Goal: Find specific page/section: Find specific page/section

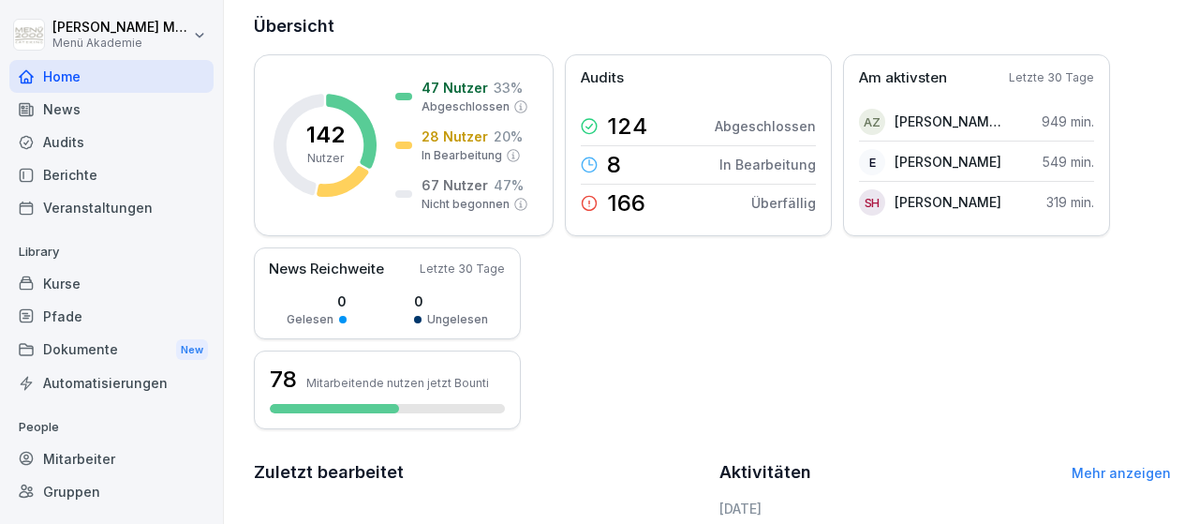
scroll to position [92, 0]
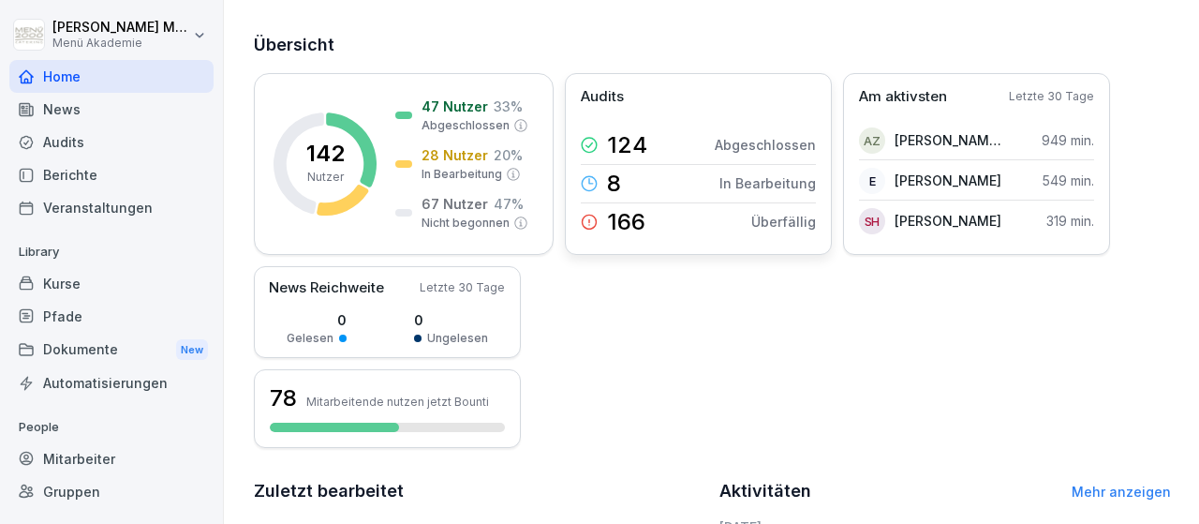
click at [601, 221] on div "166" at bounding box center [613, 222] width 65 height 26
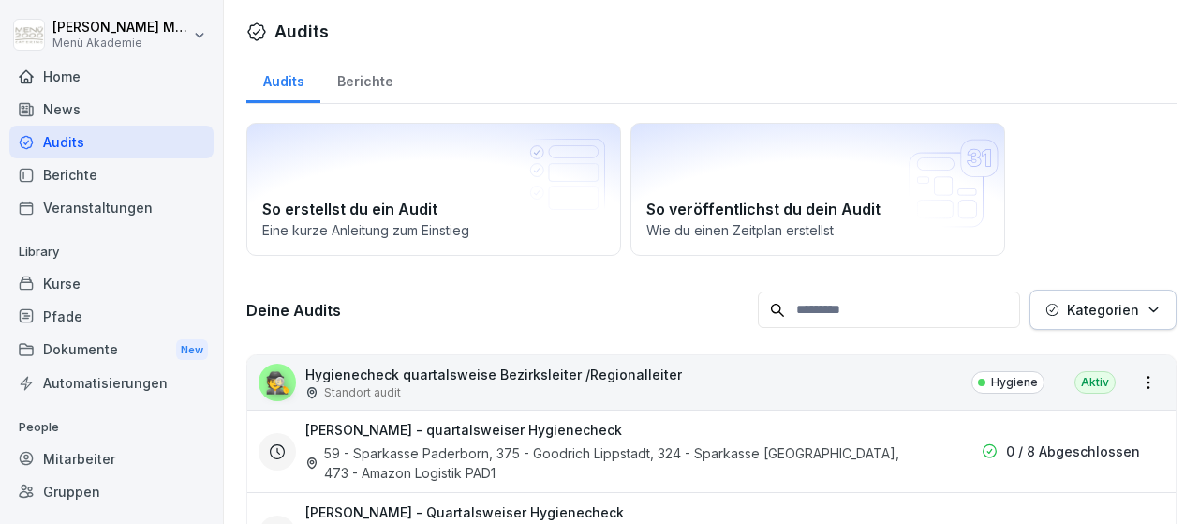
click at [89, 462] on div "Mitarbeiter" at bounding box center [111, 458] width 204 height 33
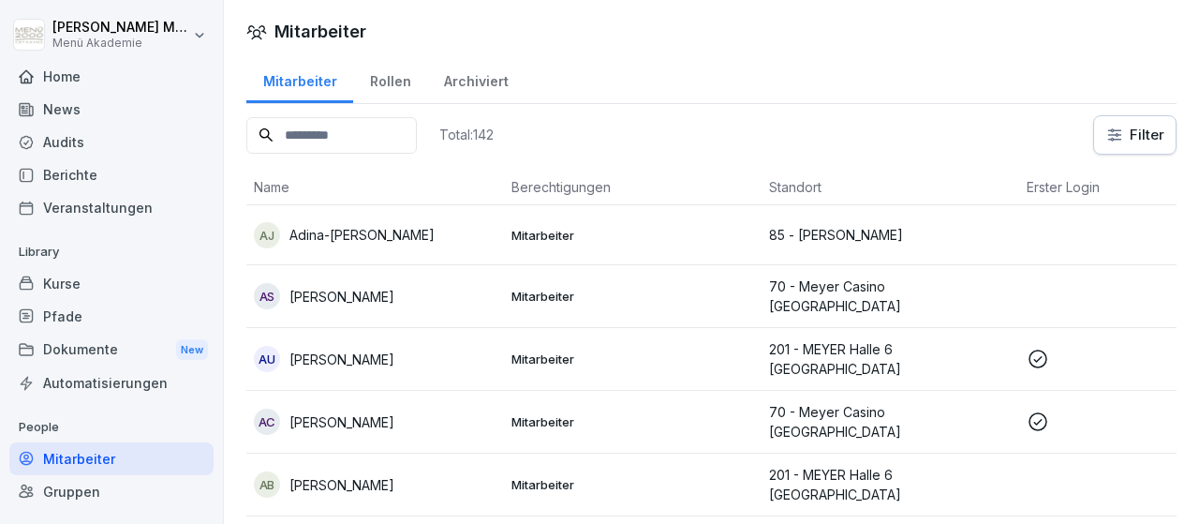
click at [71, 78] on div "Home" at bounding box center [111, 76] width 204 height 33
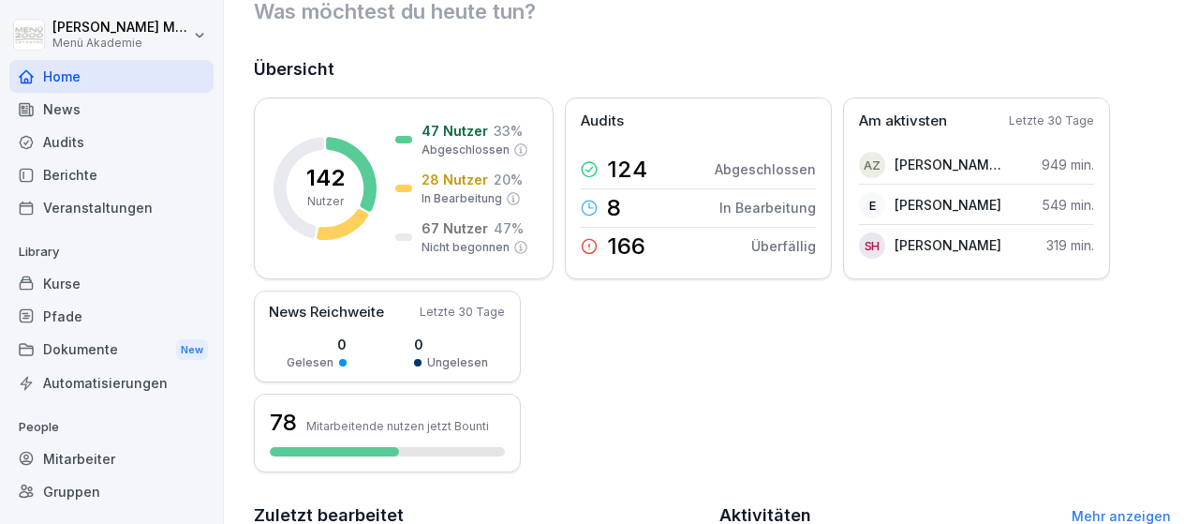
scroll to position [109, 0]
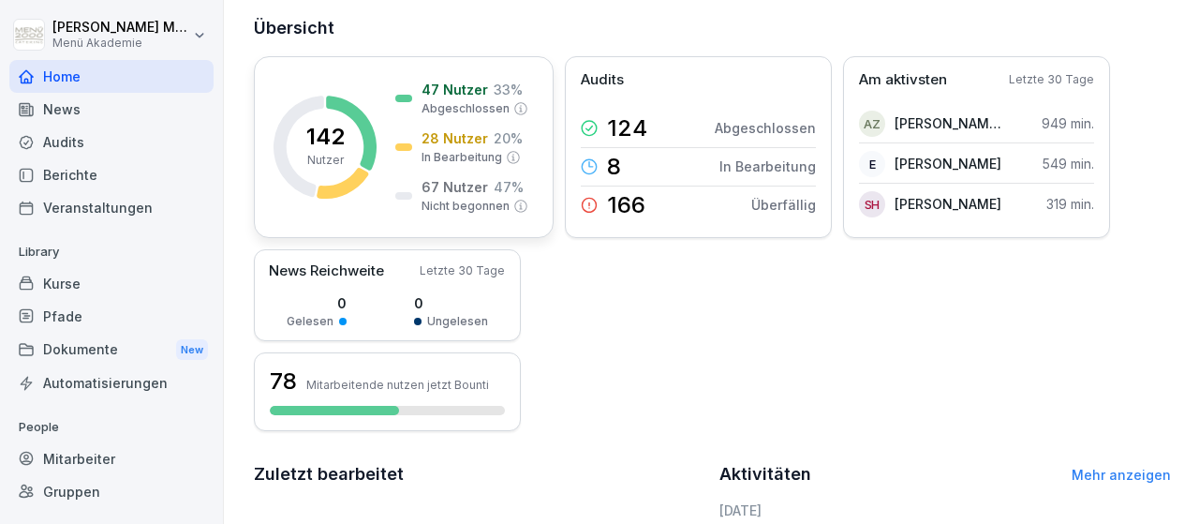
click at [519, 205] on icon at bounding box center [520, 206] width 15 height 15
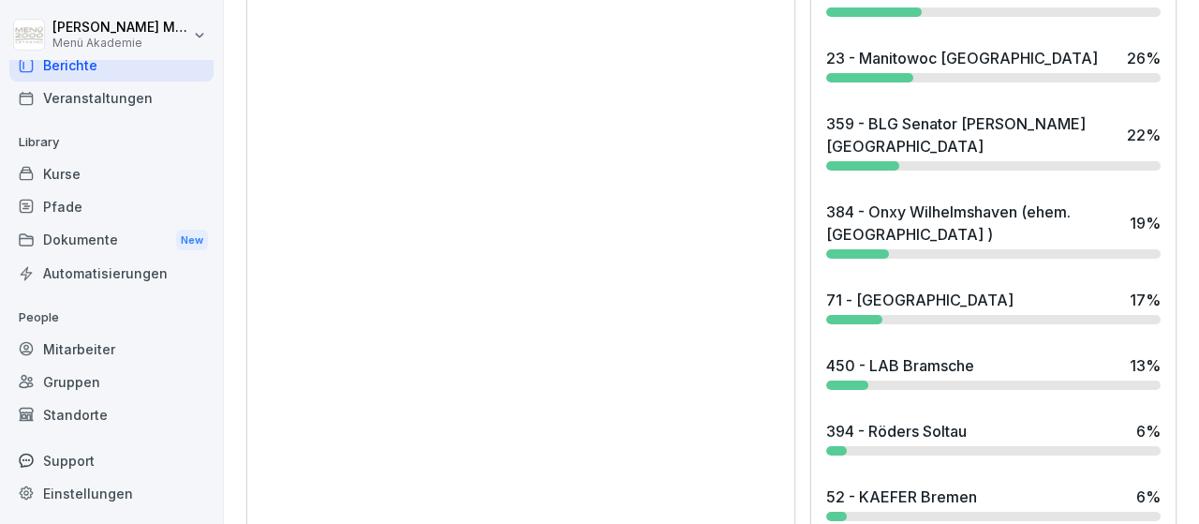
scroll to position [1813, 0]
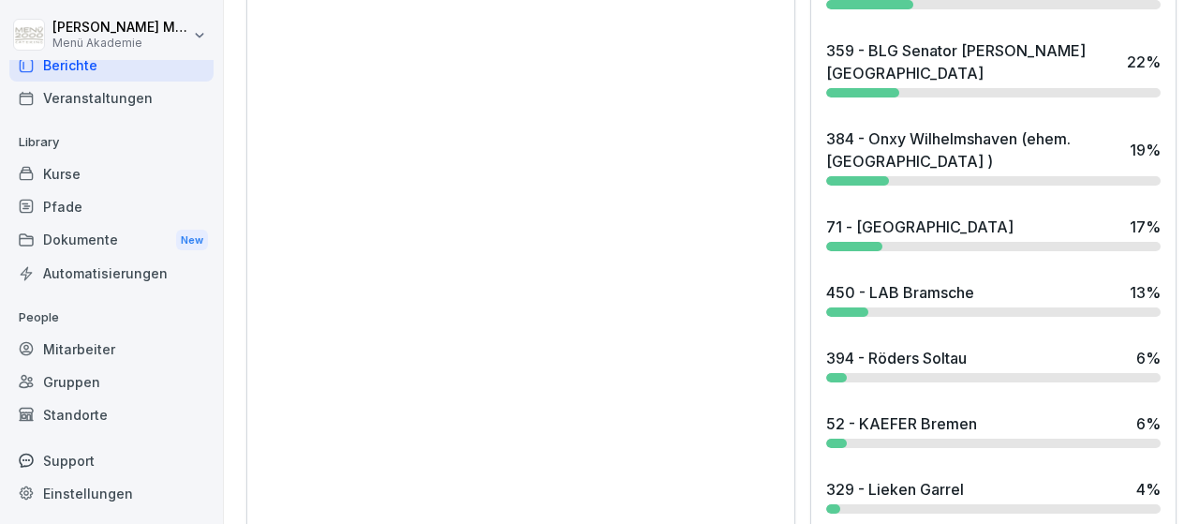
click at [889, 281] on div "450 - LAB Bramsche" at bounding box center [900, 292] width 148 height 22
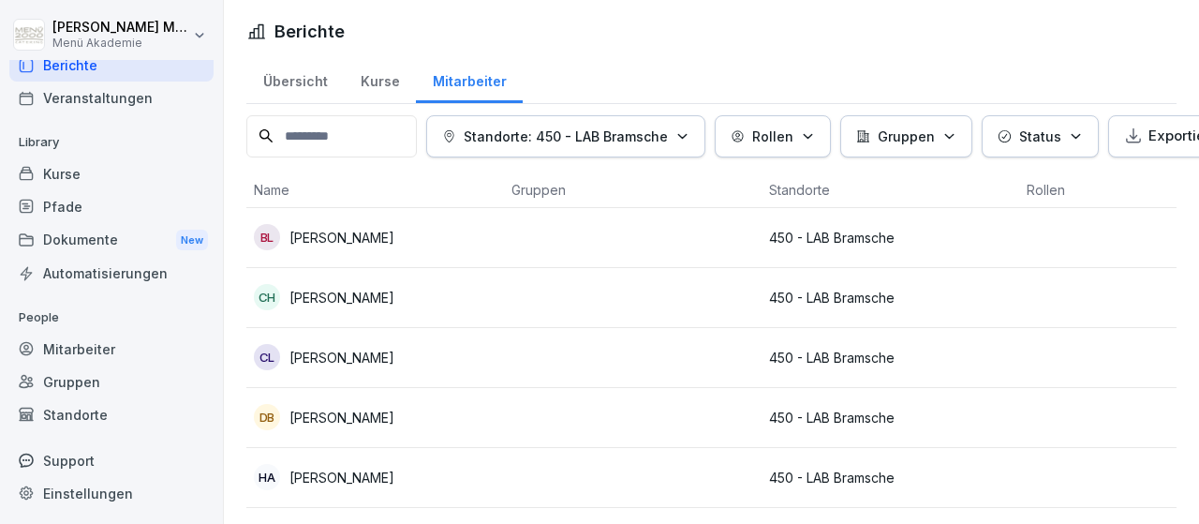
click at [391, 80] on div "Kurse" at bounding box center [380, 79] width 72 height 48
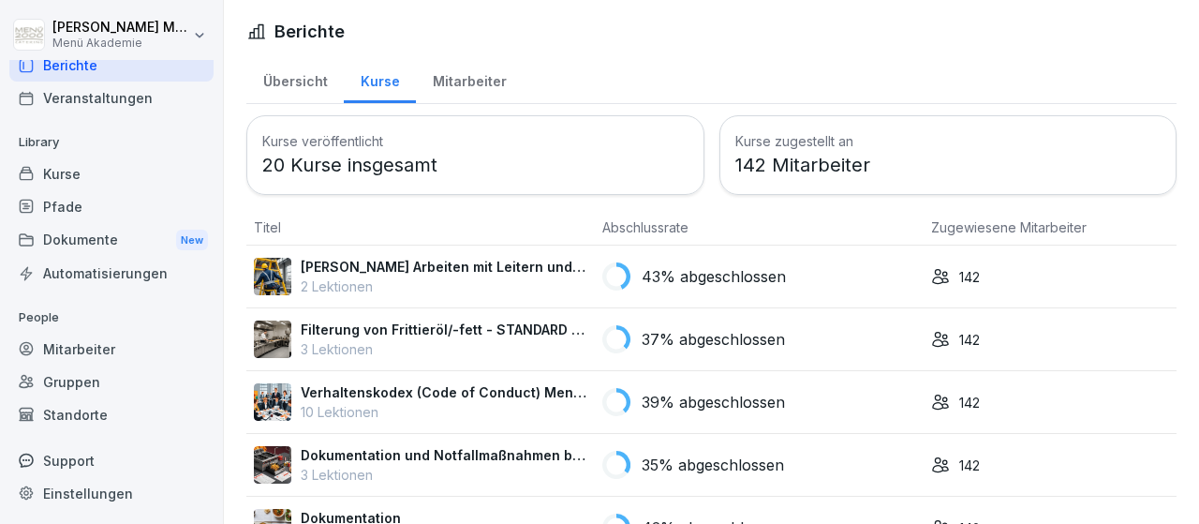
click at [303, 91] on div "Übersicht" at bounding box center [294, 79] width 97 height 48
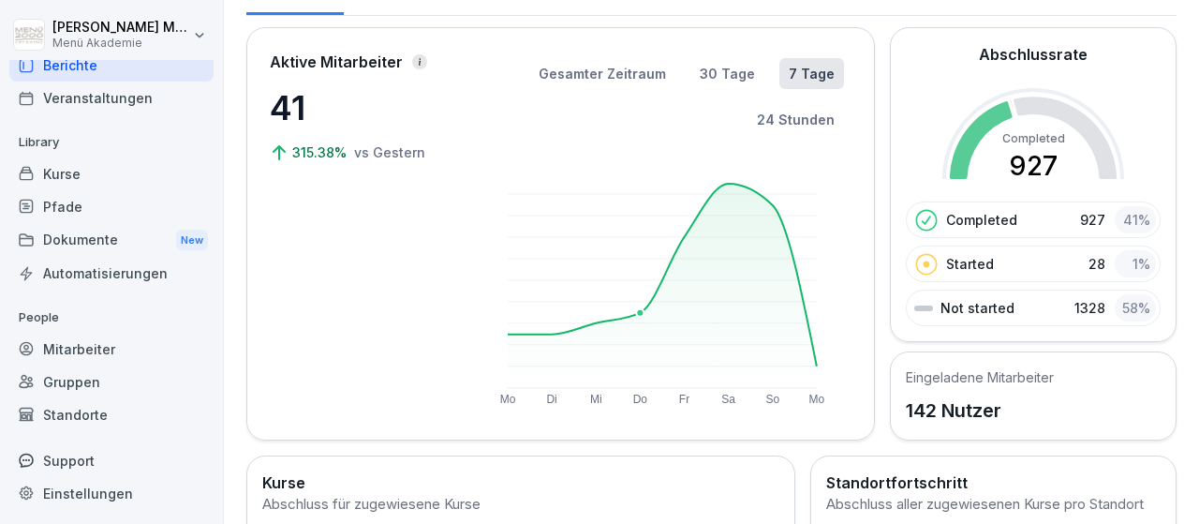
scroll to position [109, 0]
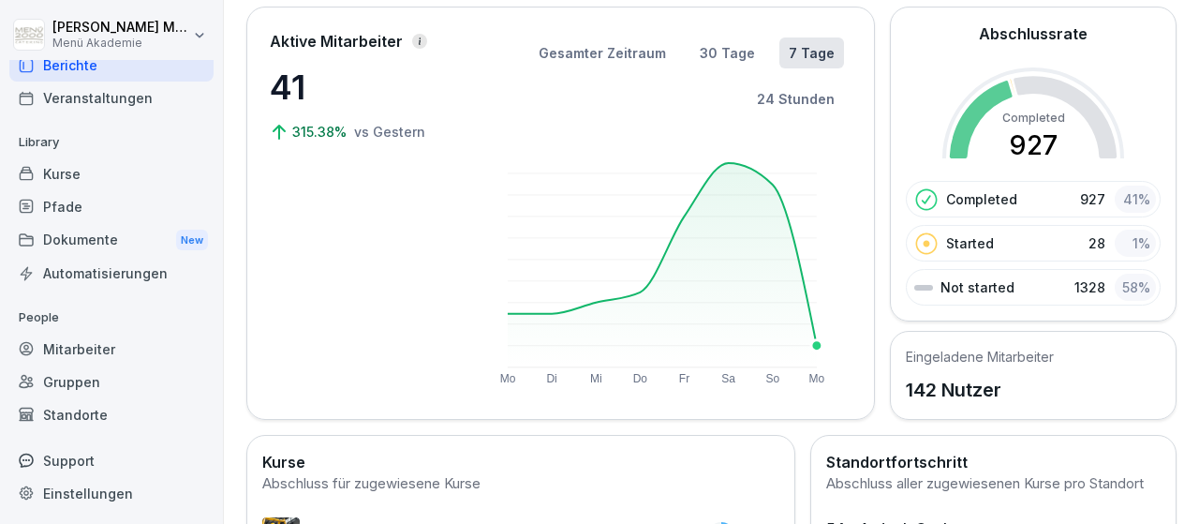
click at [773, 370] on icon "Mo Di Mi Do Fr Sa So Mo" at bounding box center [661, 265] width 365 height 242
drag, startPoint x: 774, startPoint y: 373, endPoint x: 784, endPoint y: 327, distance: 47.0
click at [774, 362] on g "Mo Di Mi Do Fr Sa So Mo" at bounding box center [662, 274] width 325 height 222
click at [778, 231] on rect at bounding box center [662, 265] width 309 height 204
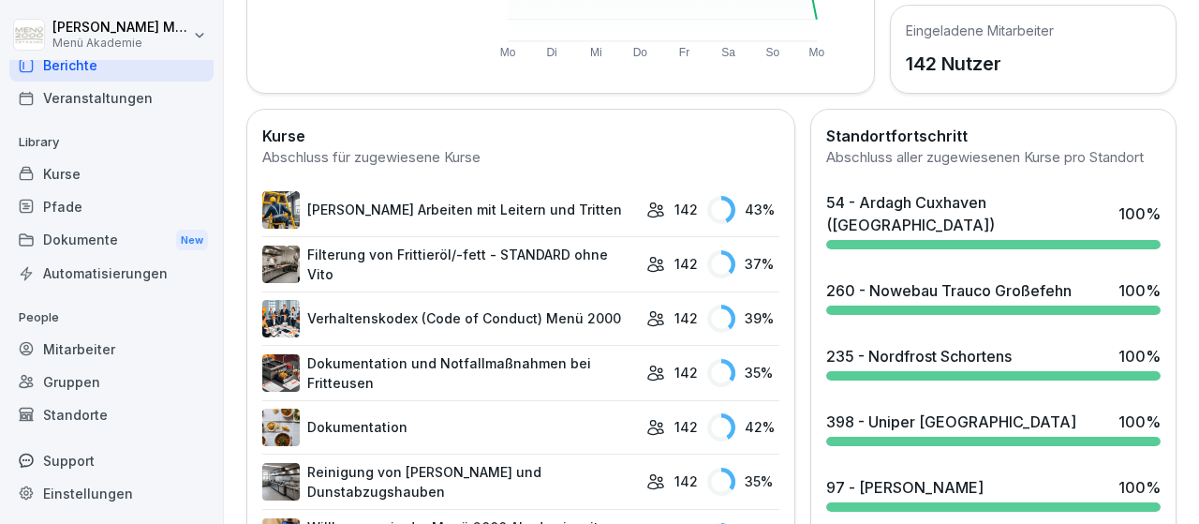
scroll to position [326, 0]
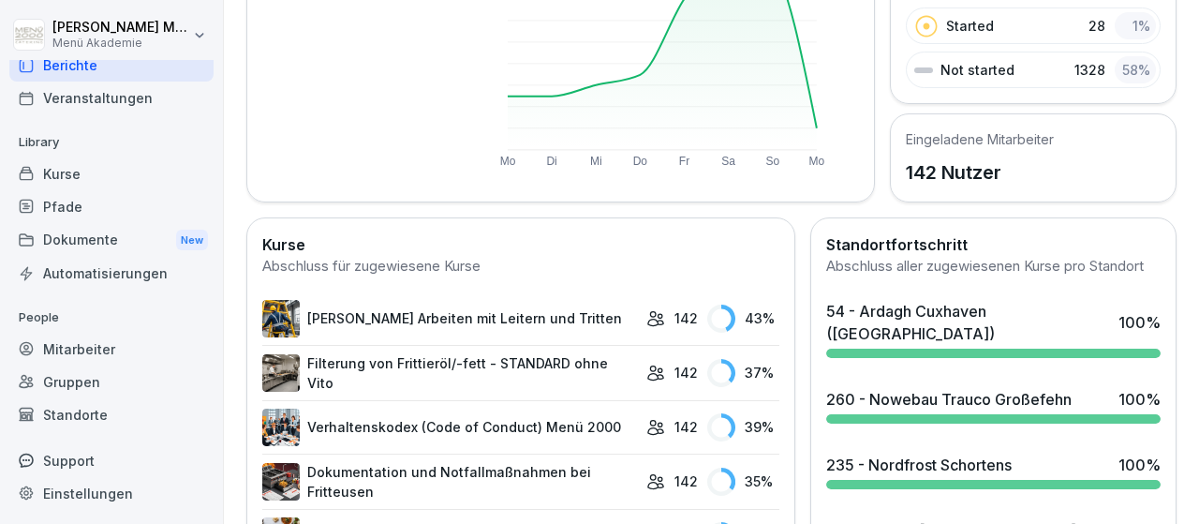
click at [926, 450] on div "235 - Nordfrost Schortens 100 %" at bounding box center [993, 471] width 349 height 51
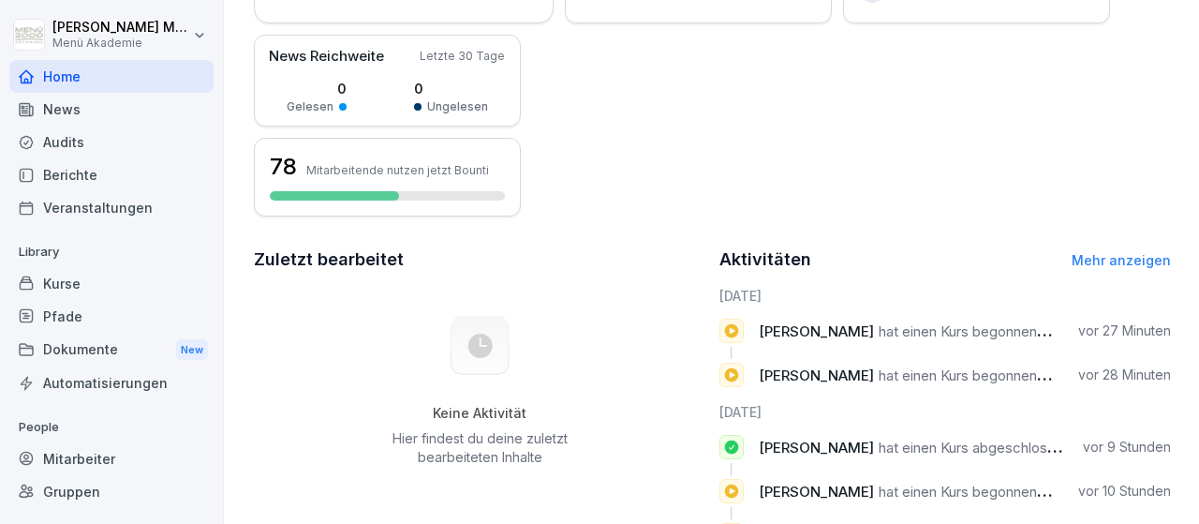
scroll to position [326, 0]
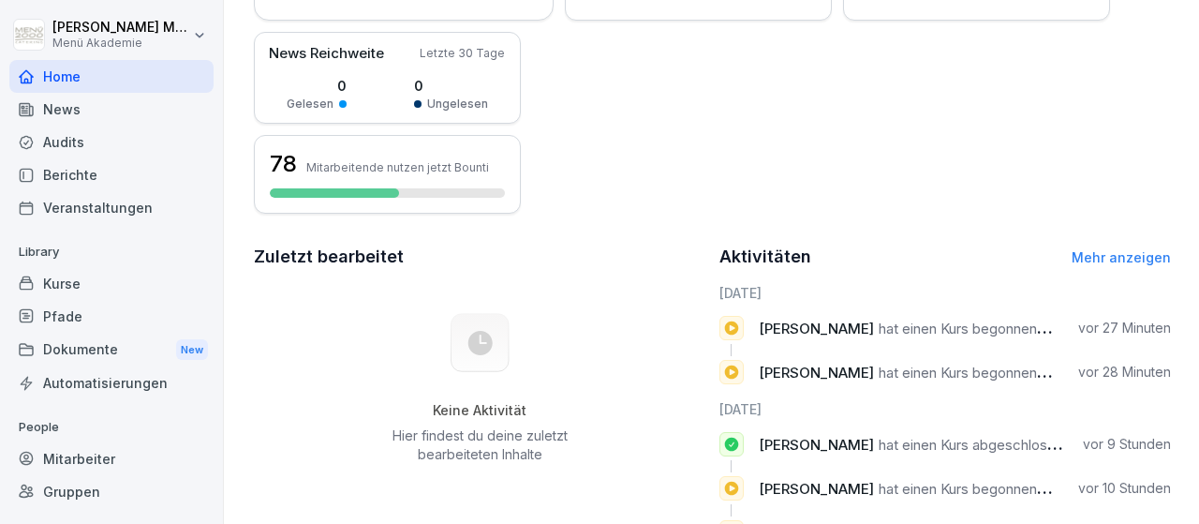
click at [102, 458] on div "Mitarbeiter" at bounding box center [111, 458] width 204 height 33
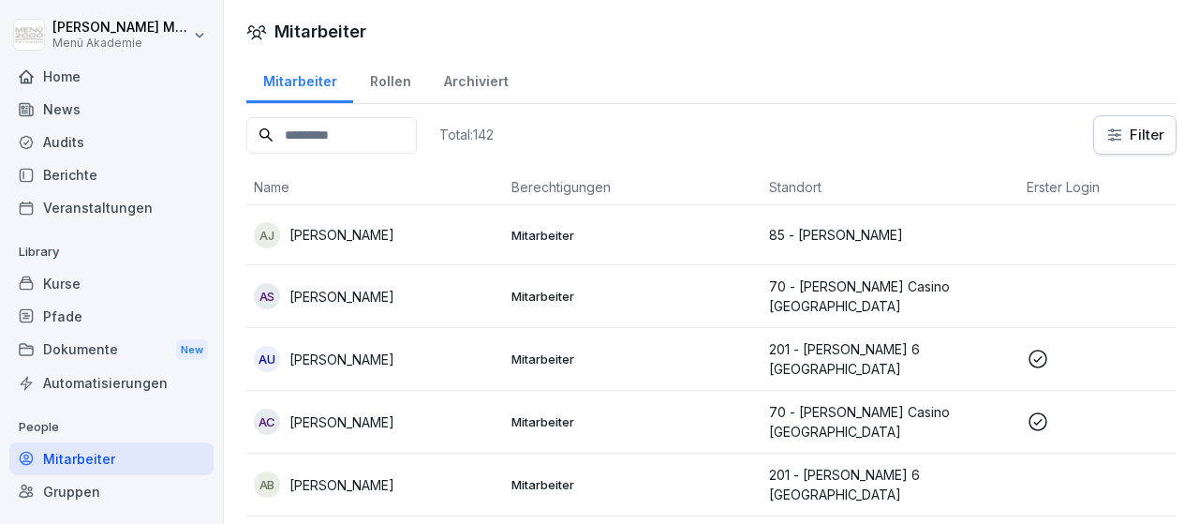
click at [382, 142] on input at bounding box center [331, 135] width 170 height 37
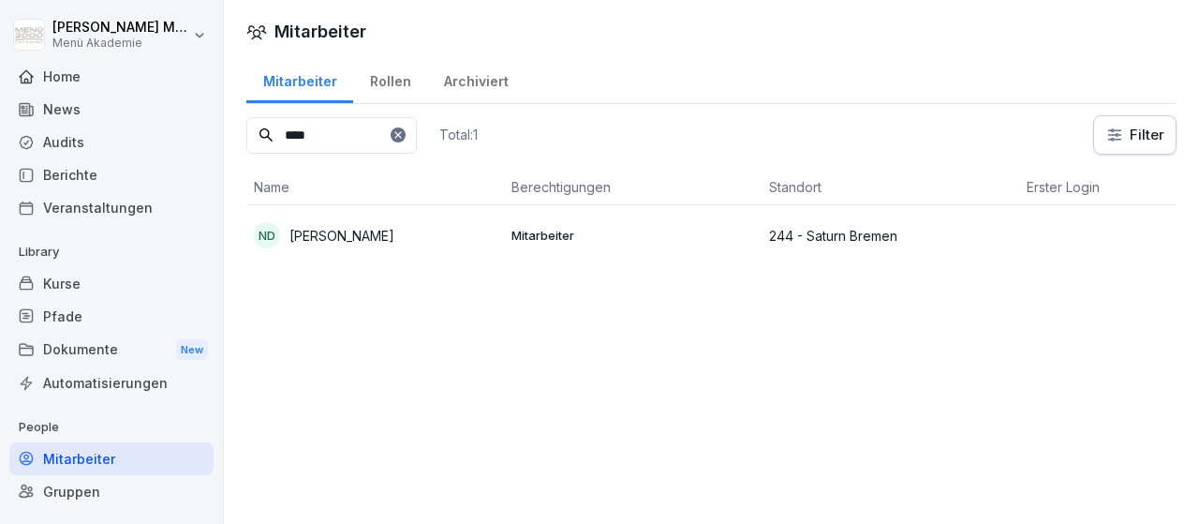
type input "****"
click at [338, 226] on p "[PERSON_NAME]" at bounding box center [341, 236] width 105 height 20
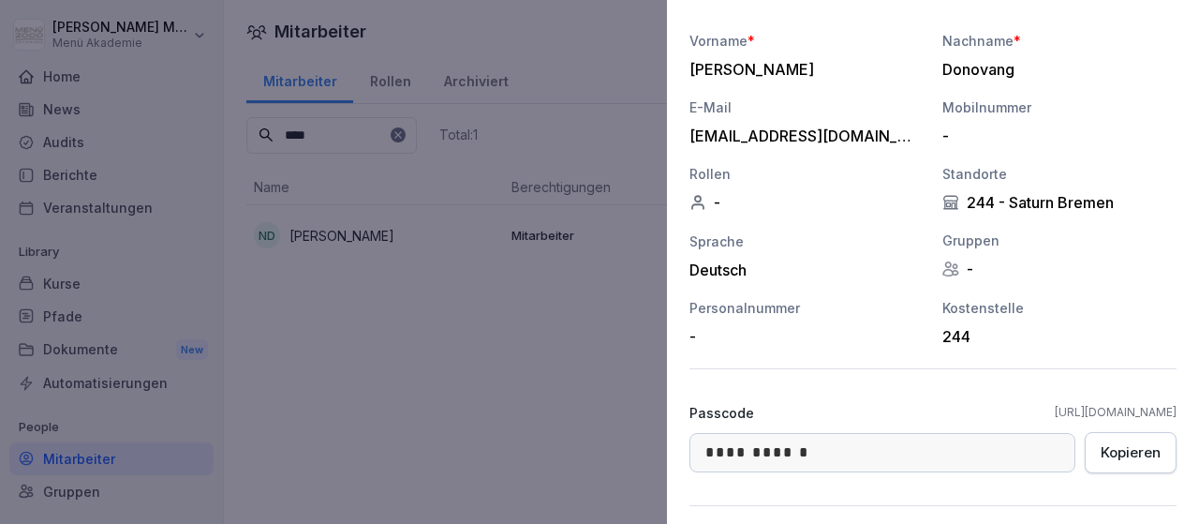
scroll to position [272, 0]
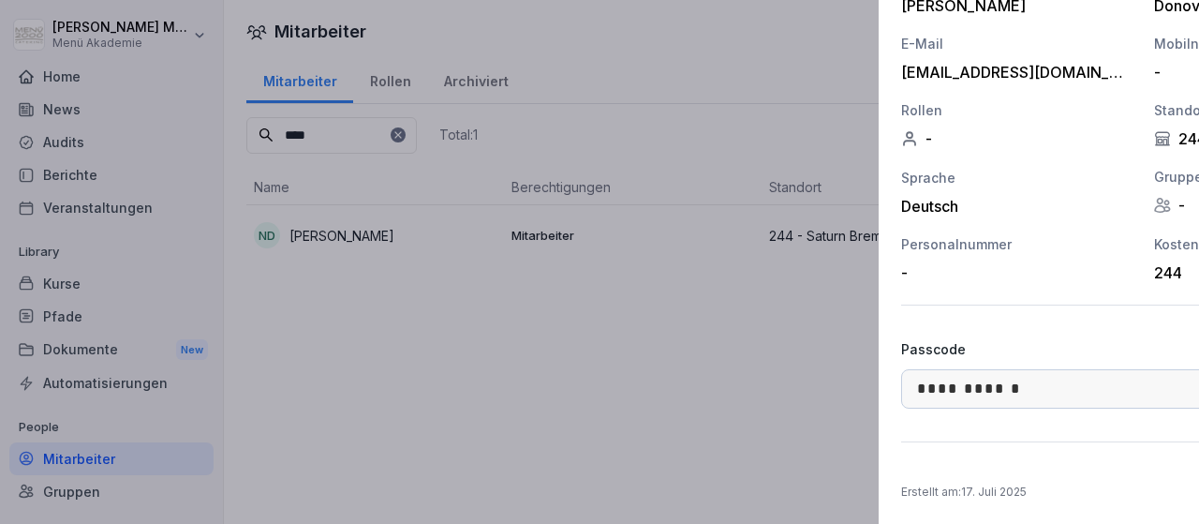
click at [377, 347] on div at bounding box center [599, 262] width 1199 height 524
